Goal: Task Accomplishment & Management: Complete application form

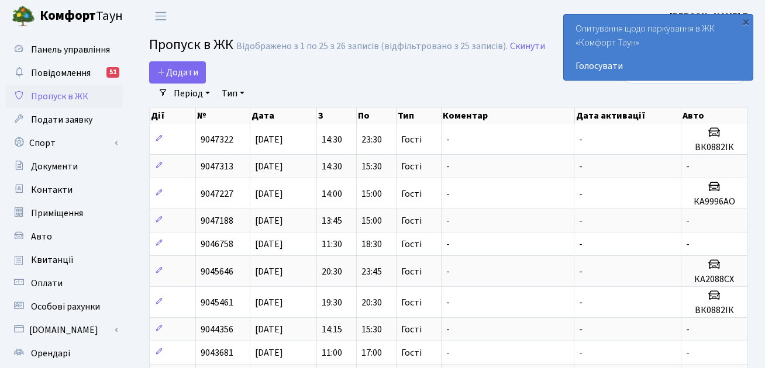
select select "25"
click at [179, 74] on span "Додати" at bounding box center [178, 72] width 42 height 13
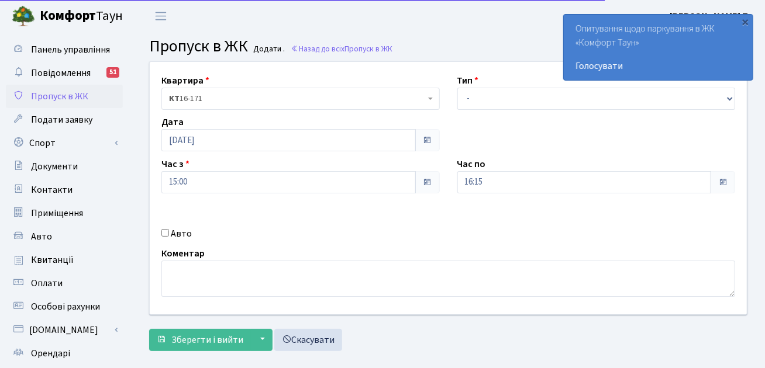
select select "3"
click at [457, 88] on select "- Доставка Таксі Гості Сервіс" at bounding box center [596, 99] width 278 height 22
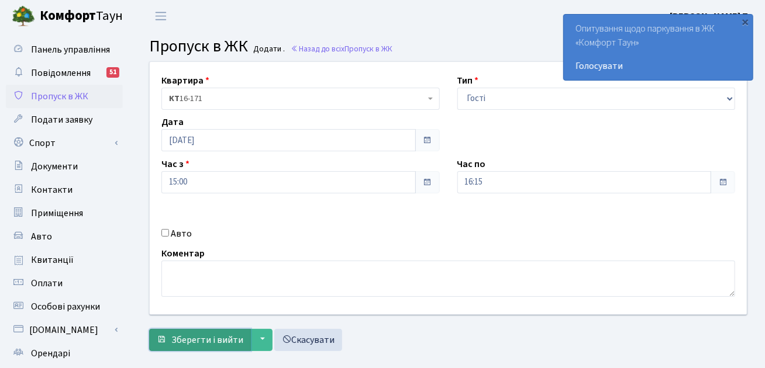
click at [204, 334] on span "Зберегти і вийти" at bounding box center [207, 340] width 72 height 13
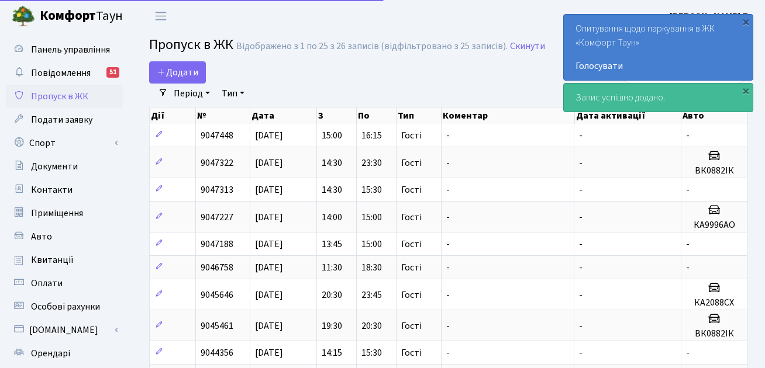
select select "25"
